Goal: Task Accomplishment & Management: Use online tool/utility

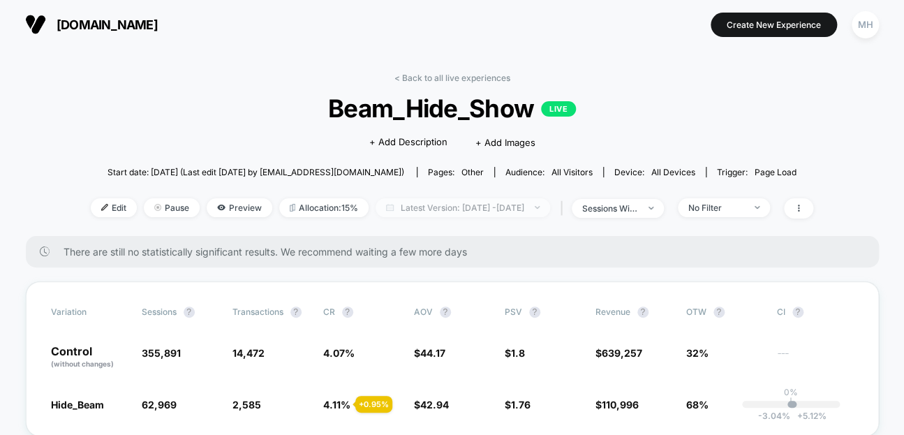
click at [444, 205] on span "Latest Version: [DATE] - [DATE]" at bounding box center [463, 207] width 175 height 19
select select "*"
select select "****"
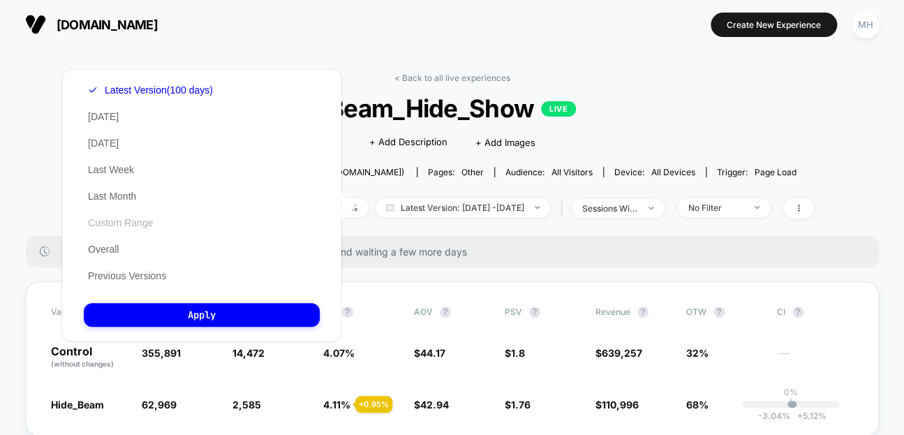
click at [100, 225] on button "Custom Range" at bounding box center [120, 222] width 73 height 13
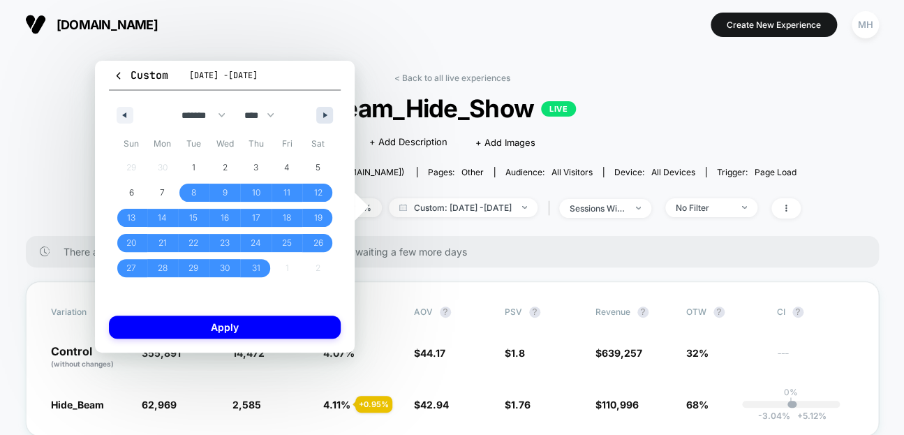
click at [327, 115] on icon "button" at bounding box center [326, 115] width 7 height 6
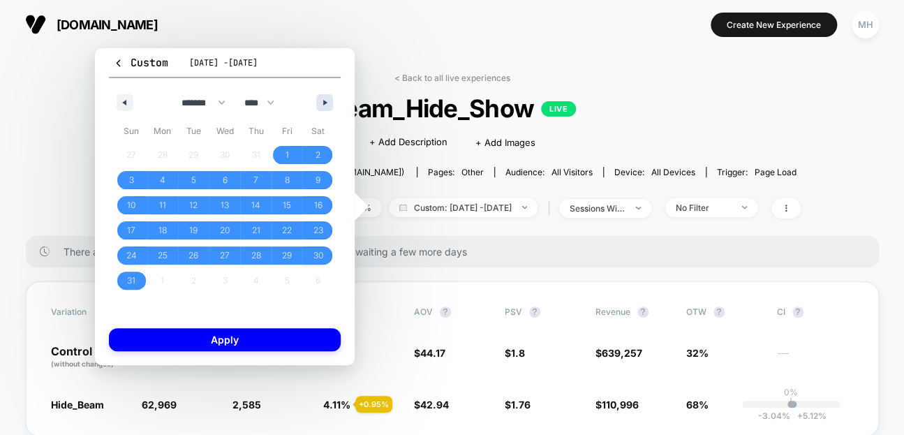
click at [327, 115] on div "******* ******** ***** ***** *** **** **** ****** ********* ******* ******** **…" at bounding box center [225, 99] width 232 height 42
click at [327, 98] on button "button" at bounding box center [324, 102] width 17 height 17
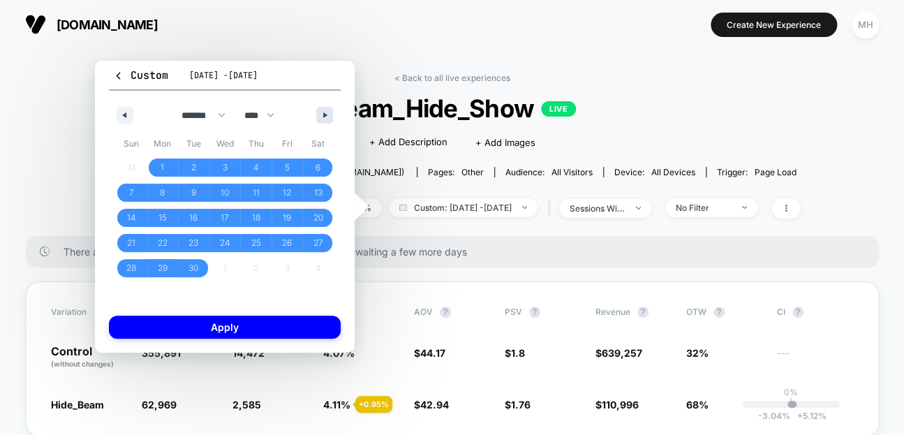
click at [327, 98] on div "******* ******** ***** ***** *** **** **** ****** ********* ******* ******** **…" at bounding box center [225, 112] width 232 height 42
click at [324, 110] on button "button" at bounding box center [324, 115] width 17 height 17
select select "*"
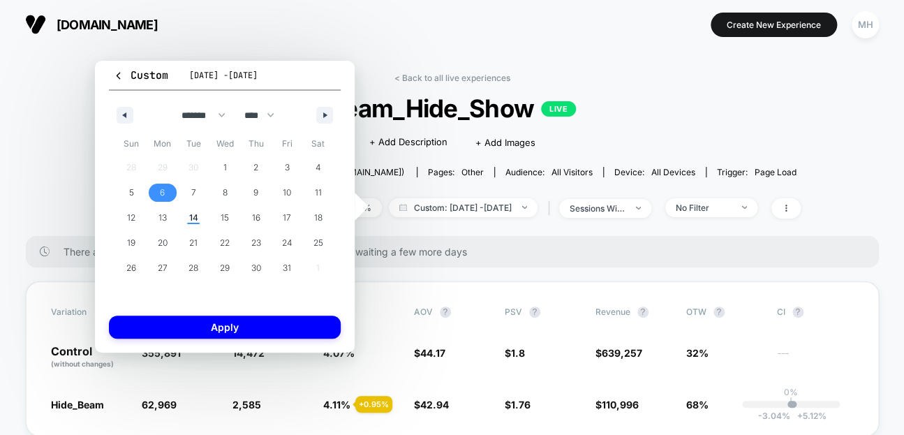
click at [163, 197] on span "6" at bounding box center [162, 193] width 31 height 18
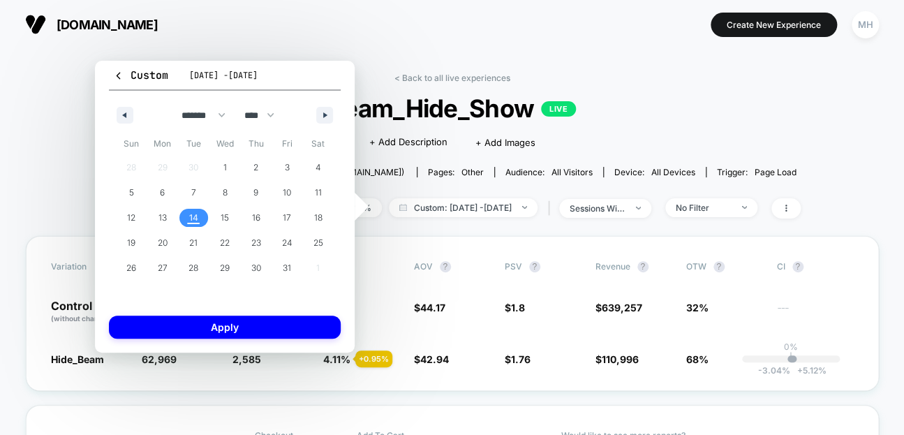
click at [186, 212] on span "14" at bounding box center [193, 218] width 31 height 18
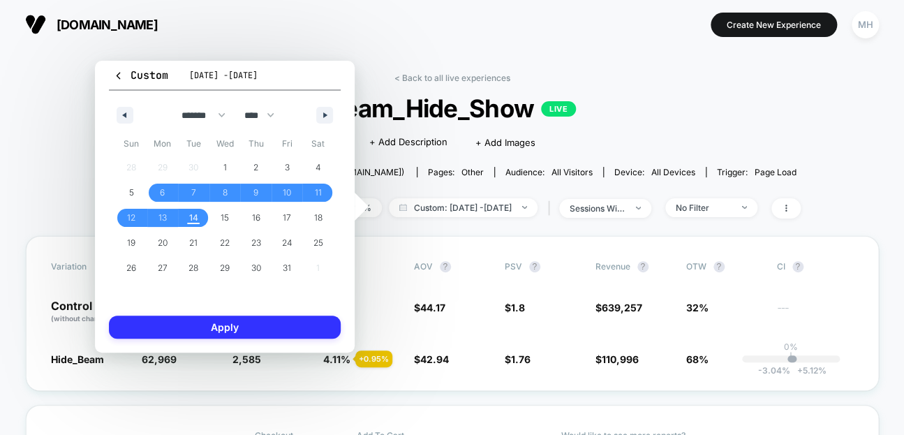
click at [200, 323] on button "Apply" at bounding box center [225, 327] width 232 height 23
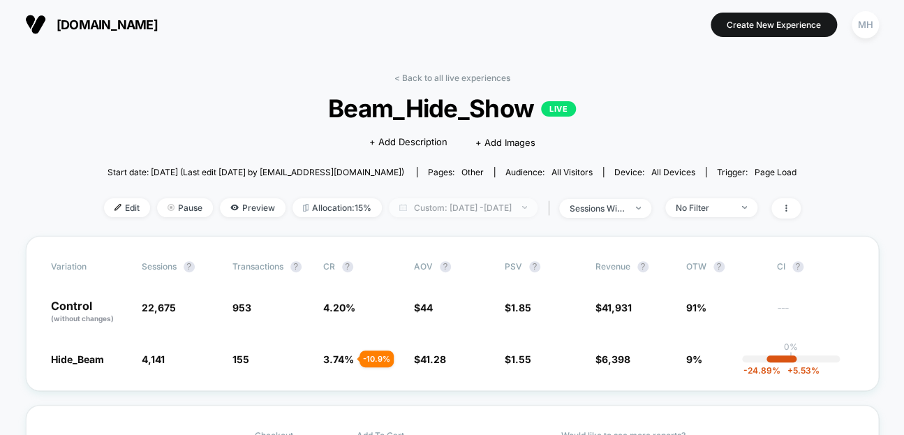
click at [479, 200] on span "Custom: [DATE] - [DATE]" at bounding box center [463, 207] width 149 height 19
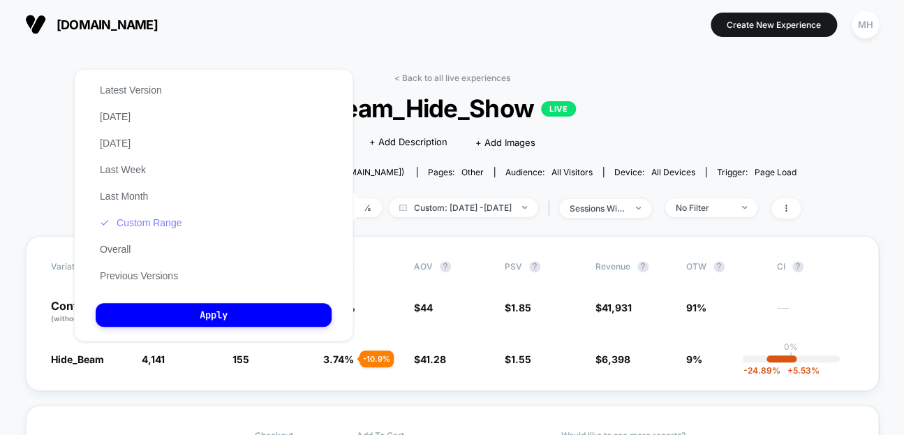
click at [138, 222] on button "Custom Range" at bounding box center [141, 222] width 90 height 13
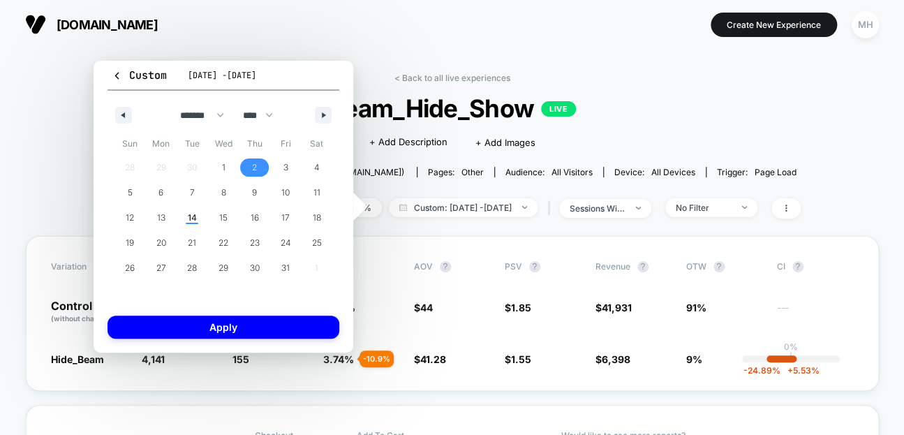
click at [260, 165] on span "2" at bounding box center [254, 167] width 31 height 18
click at [195, 212] on span "14" at bounding box center [192, 217] width 9 height 25
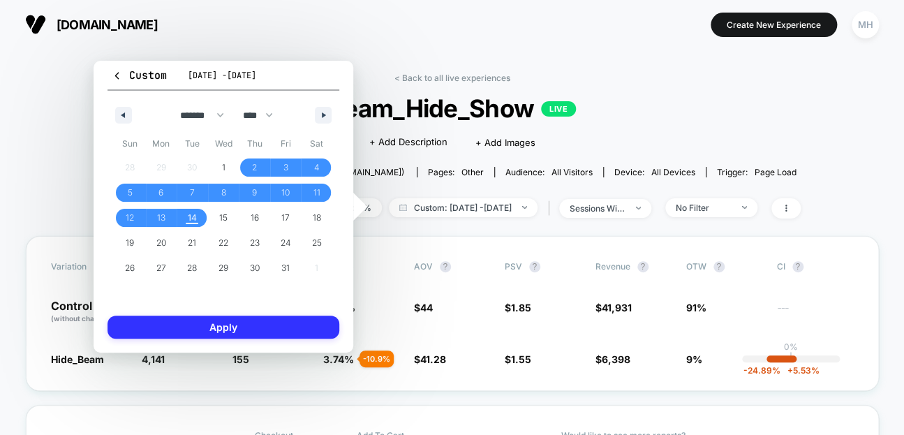
click at [207, 332] on button "Apply" at bounding box center [224, 327] width 232 height 23
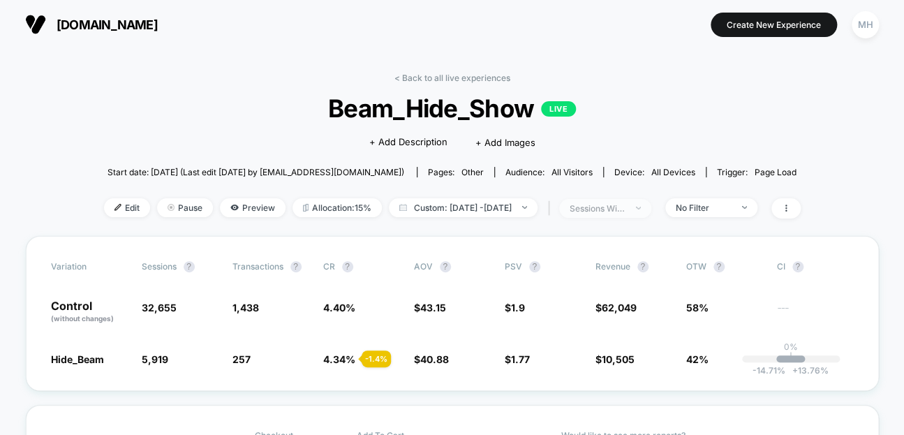
click at [651, 202] on span "sessions with impression" at bounding box center [605, 208] width 92 height 19
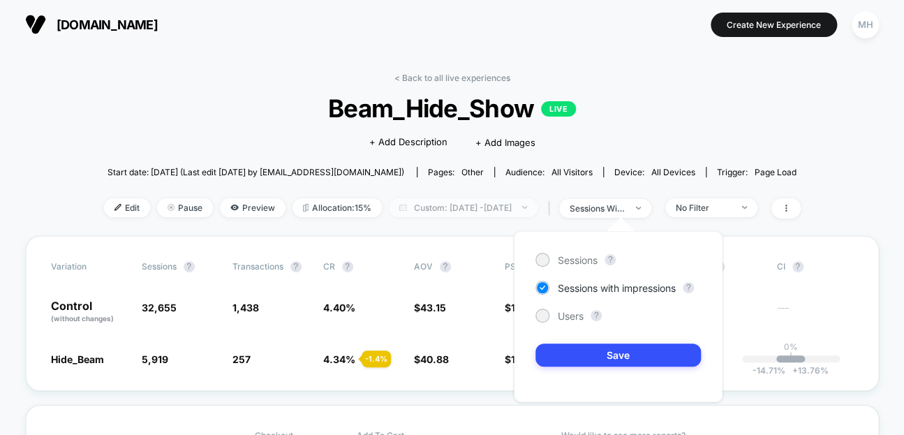
click at [475, 207] on span "Custom: [DATE] - [DATE]" at bounding box center [463, 207] width 149 height 19
select select "*"
select select "****"
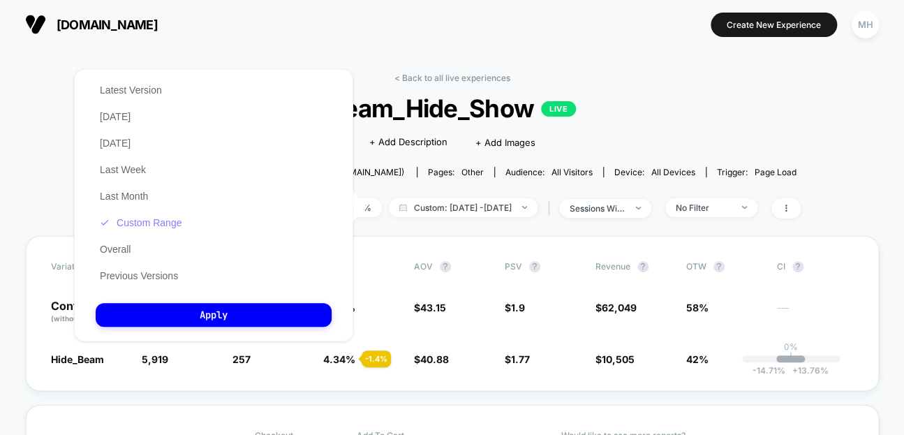
click at [147, 220] on button "Custom Range" at bounding box center [141, 222] width 90 height 13
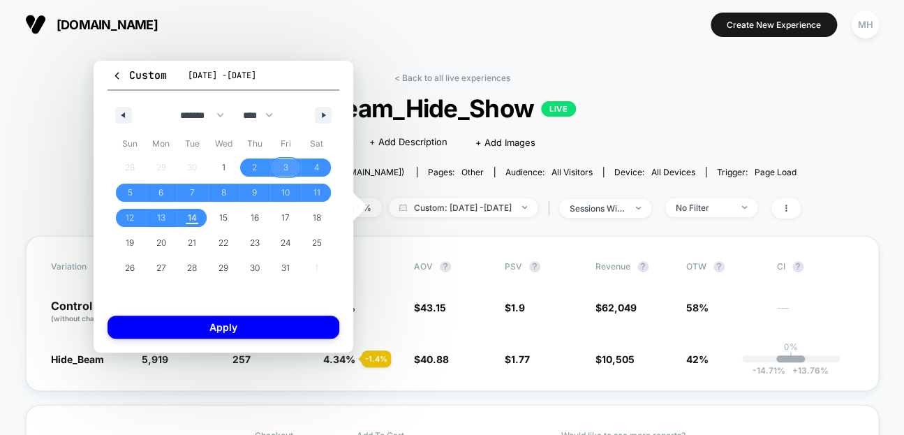
click at [287, 170] on span "3" at bounding box center [285, 167] width 5 height 25
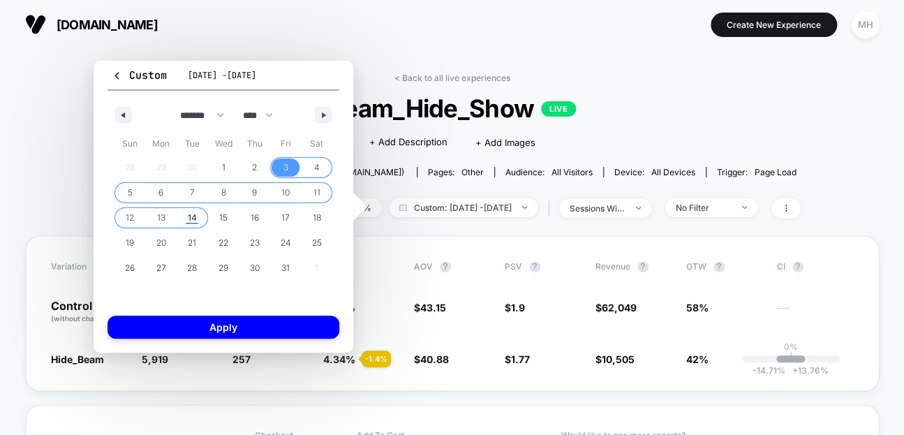
click at [196, 224] on span "14" at bounding box center [192, 217] width 9 height 25
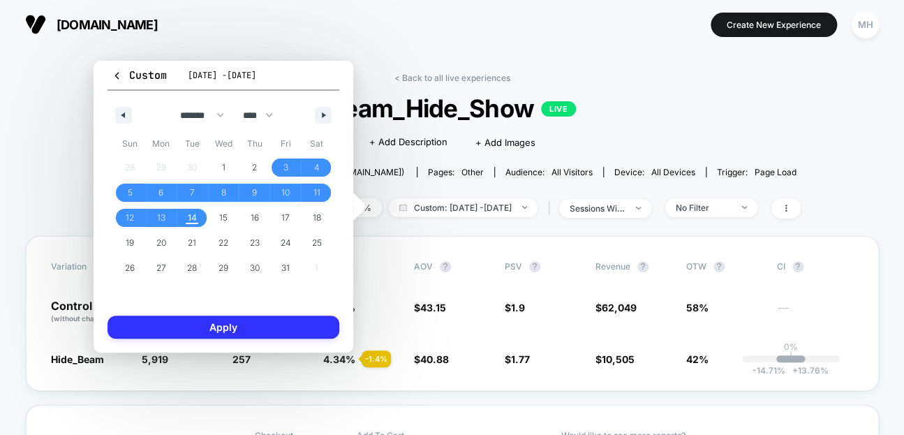
click at [206, 325] on button "Apply" at bounding box center [224, 327] width 232 height 23
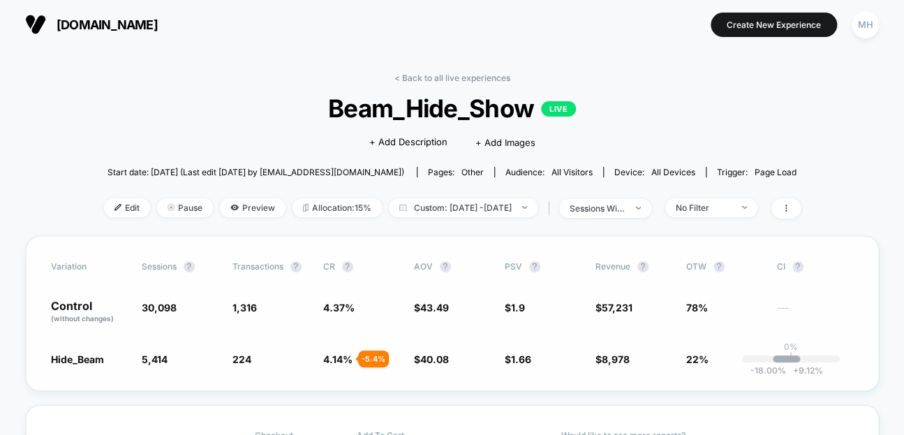
click at [700, 309] on span "78%" at bounding box center [697, 308] width 22 height 12
click at [526, 303] on span "$ 1.9" at bounding box center [543, 312] width 77 height 24
click at [709, 202] on div "No Filter" at bounding box center [704, 207] width 56 height 10
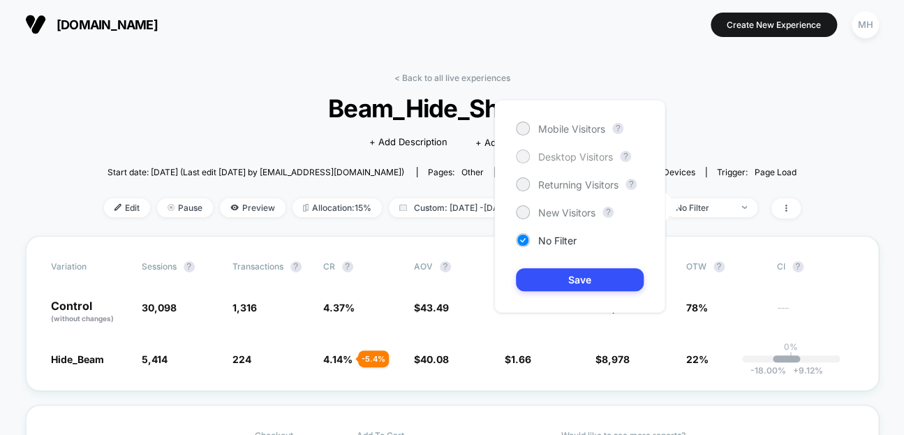
click at [549, 151] on span "Desktop Visitors" at bounding box center [575, 157] width 75 height 12
click at [556, 266] on div "Mobile Visitors ? Desktop Visitors ? Returning Visitors ? New Visitors ? No Fil…" at bounding box center [579, 206] width 171 height 213
click at [562, 281] on button "Save" at bounding box center [580, 279] width 128 height 23
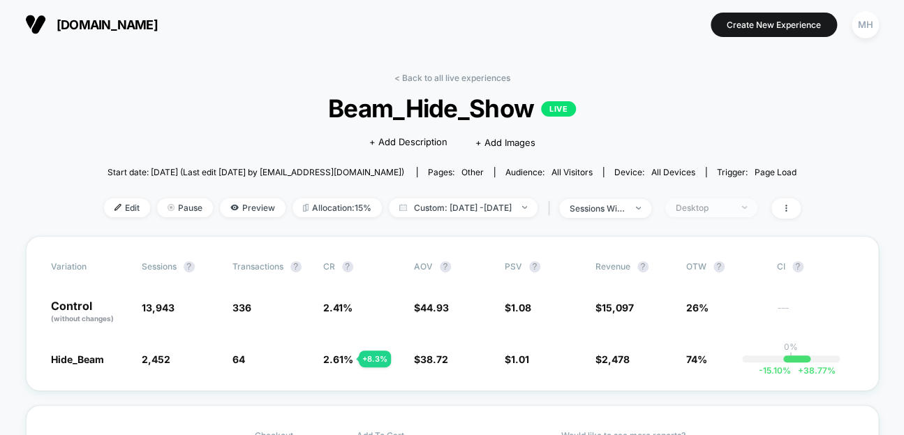
click at [746, 212] on span "Desktop" at bounding box center [711, 207] width 92 height 19
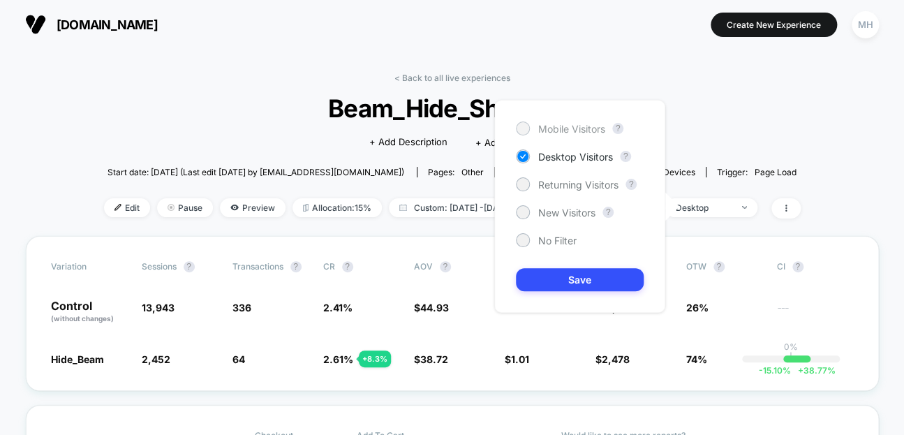
click at [560, 128] on span "Mobile Visitors" at bounding box center [571, 129] width 67 height 12
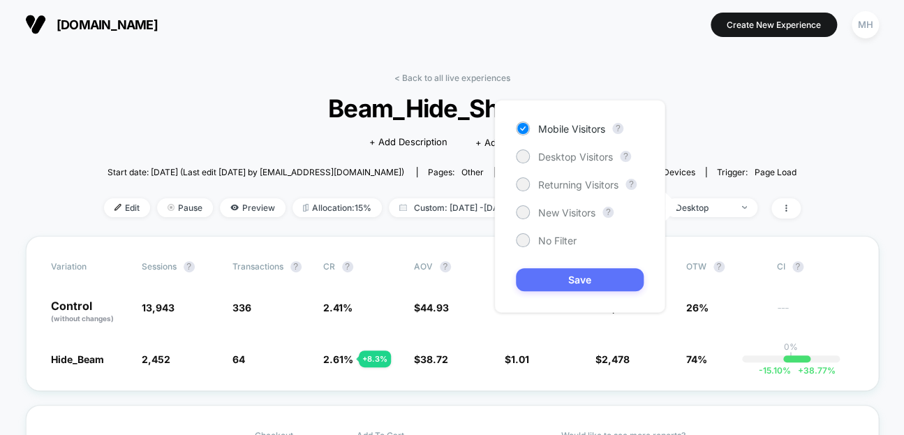
click at [559, 286] on button "Save" at bounding box center [580, 279] width 128 height 23
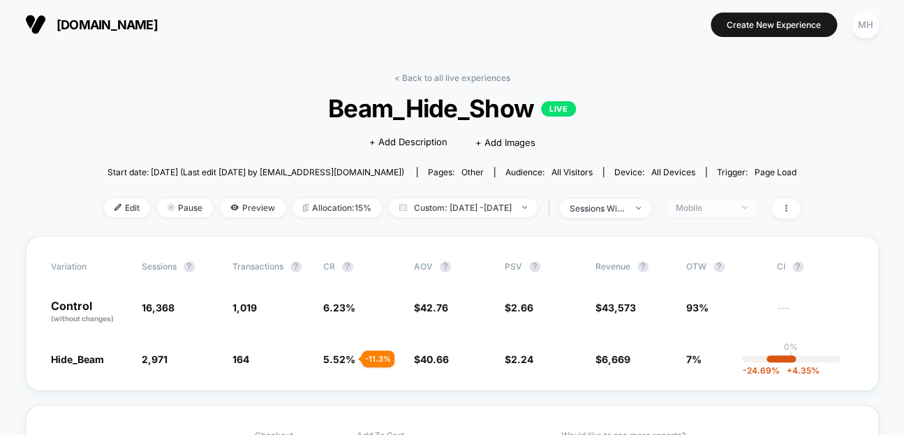
click at [732, 205] on div "Mobile" at bounding box center [704, 207] width 56 height 10
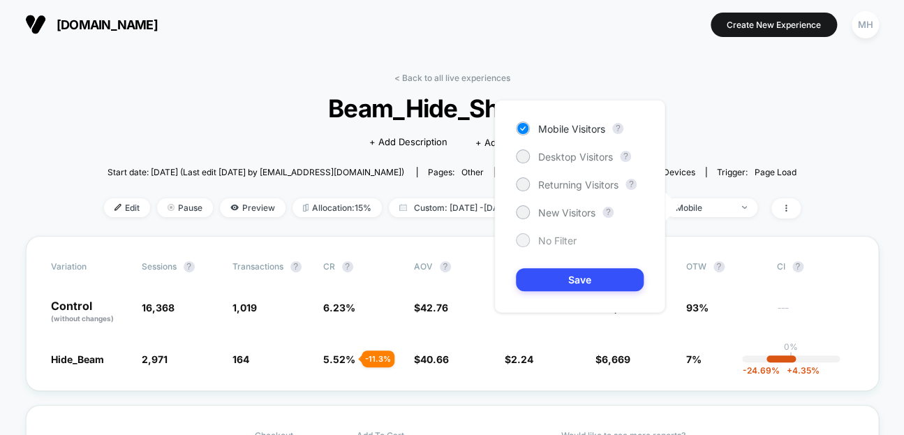
click at [527, 237] on div at bounding box center [522, 240] width 10 height 10
click at [565, 274] on button "Save" at bounding box center [580, 279] width 128 height 23
